Goal: Task Accomplishment & Management: Complete application form

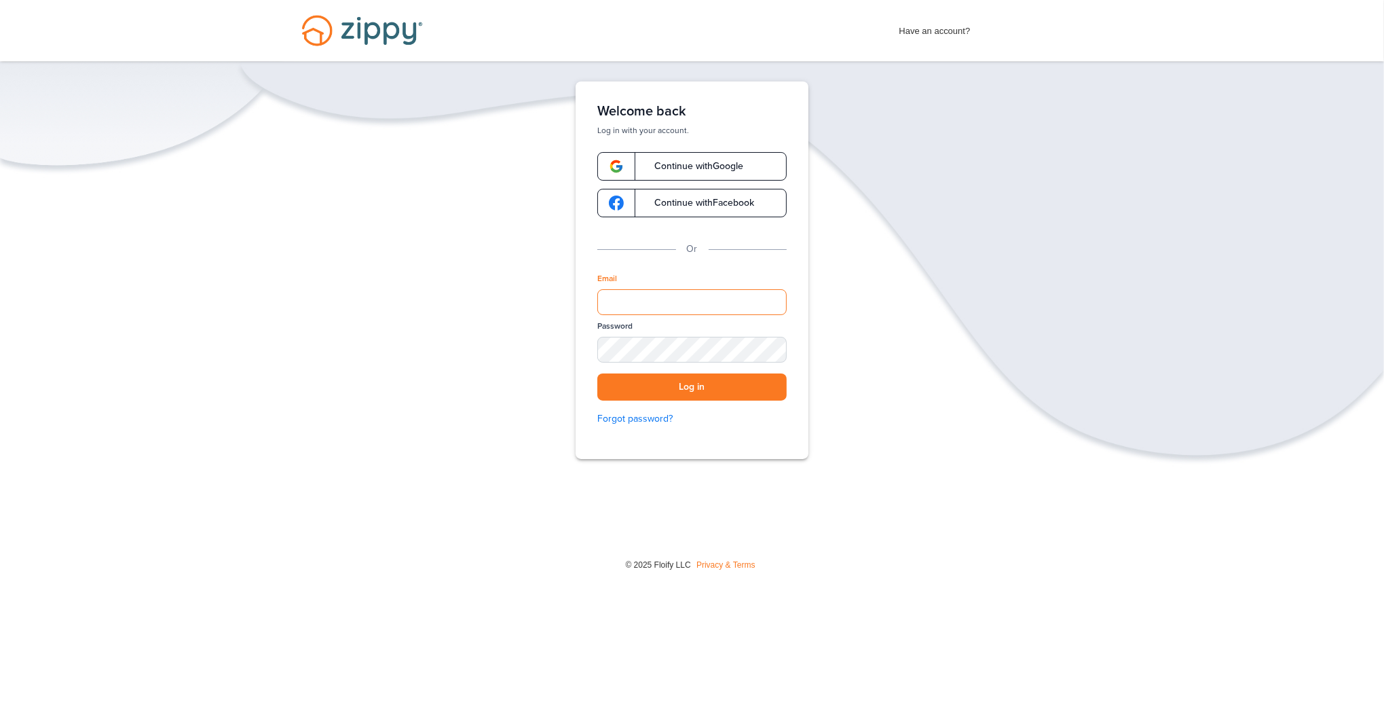
click at [650, 302] on input "Email" at bounding box center [691, 302] width 189 height 26
type input "**********"
click at [692, 383] on button "Log in" at bounding box center [691, 387] width 189 height 28
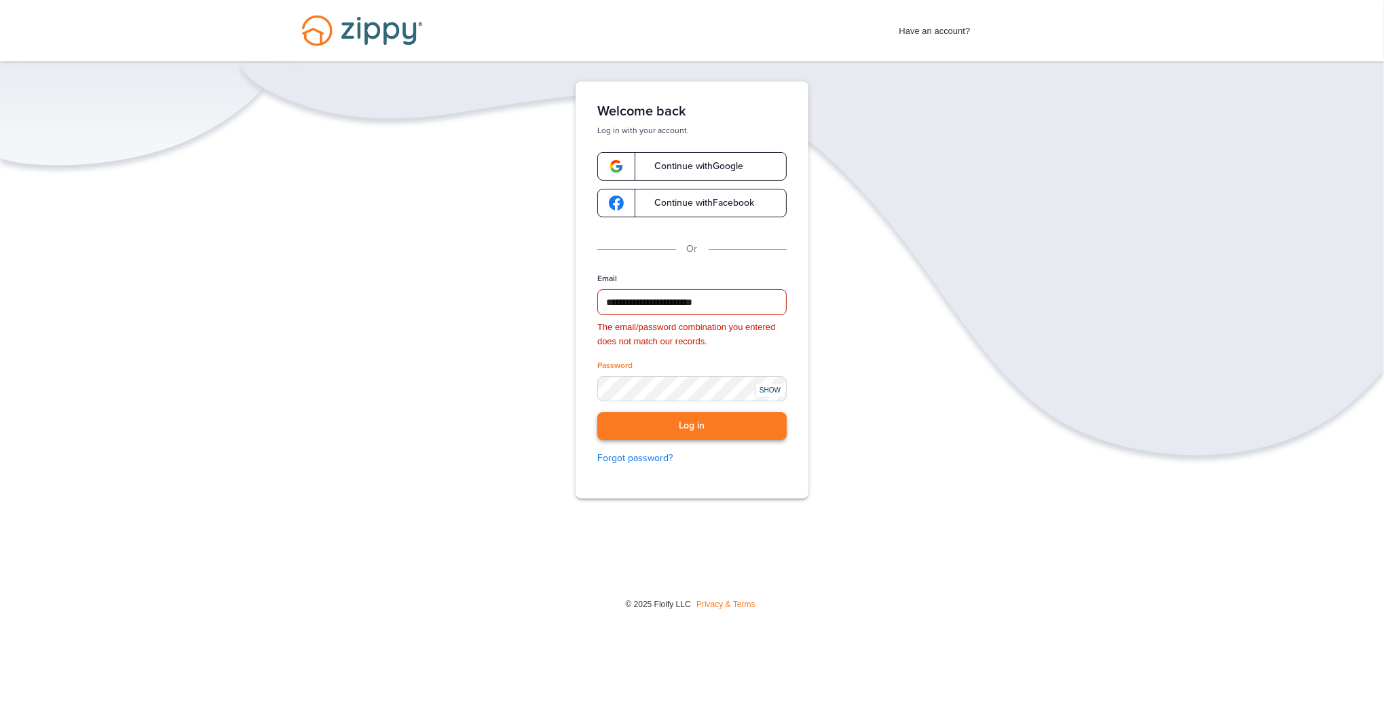
click at [619, 427] on button "Log in" at bounding box center [691, 426] width 189 height 28
